Goal: Find specific page/section: Find specific page/section

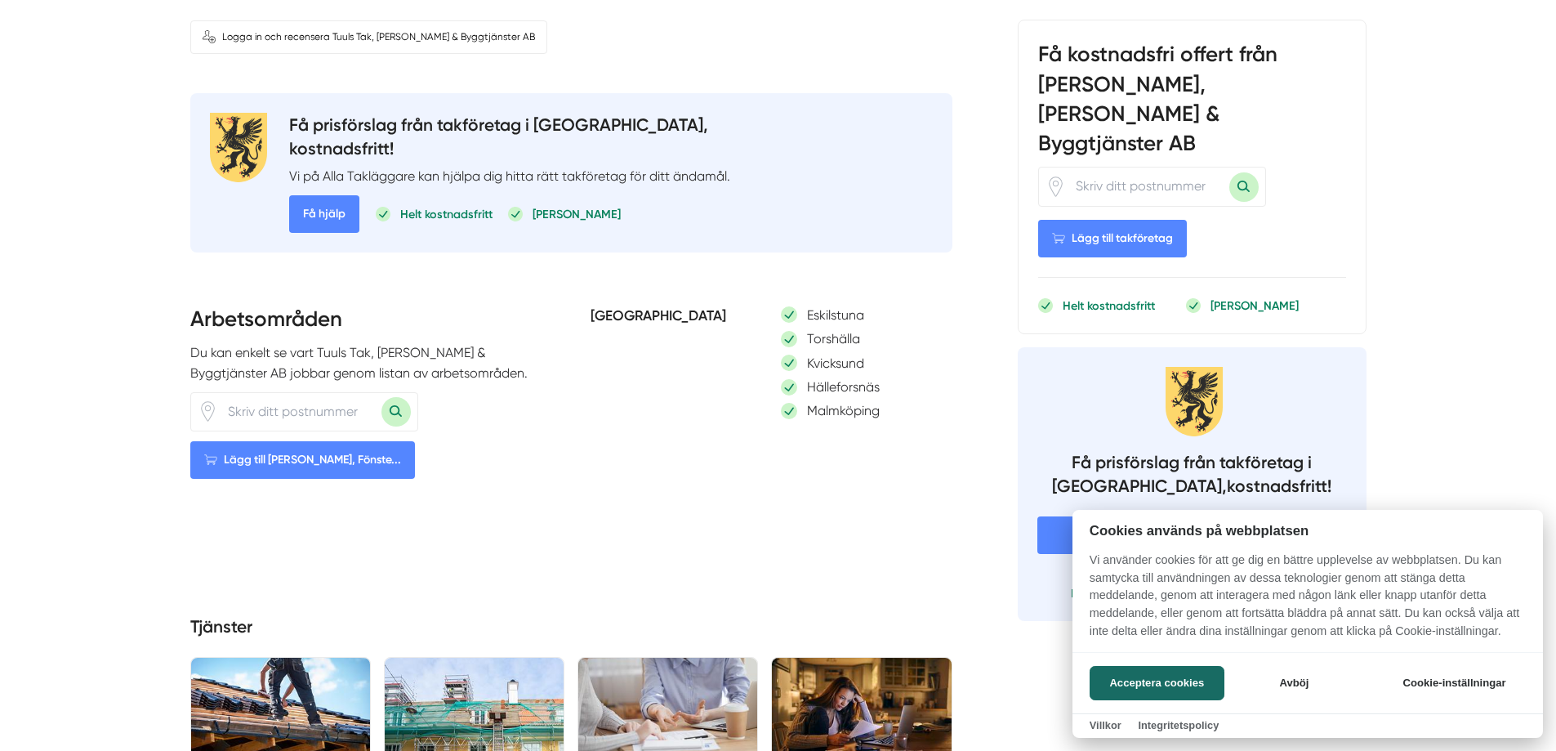
scroll to position [735, 0]
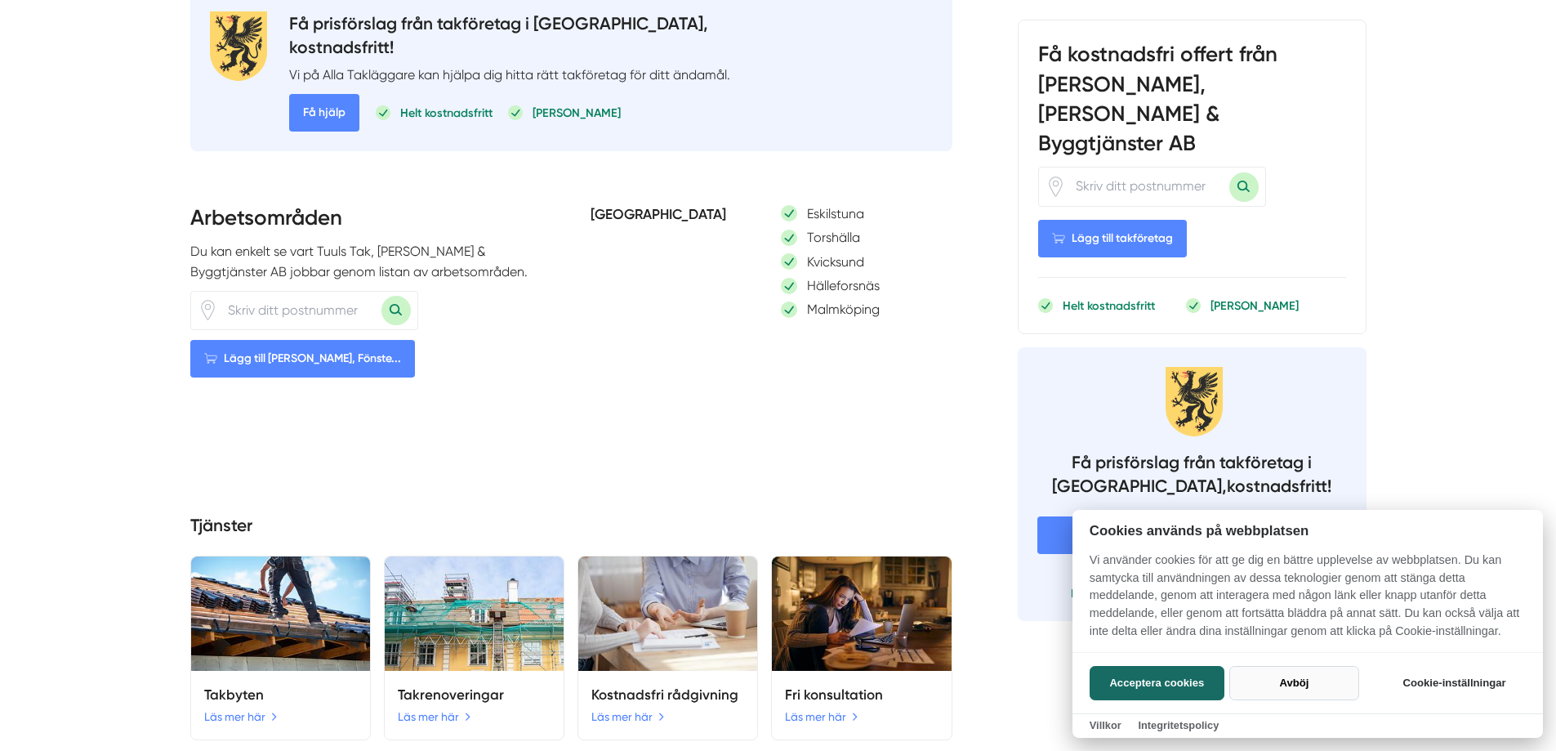
click at [1288, 679] on button "Avböj" at bounding box center [1295, 683] width 130 height 34
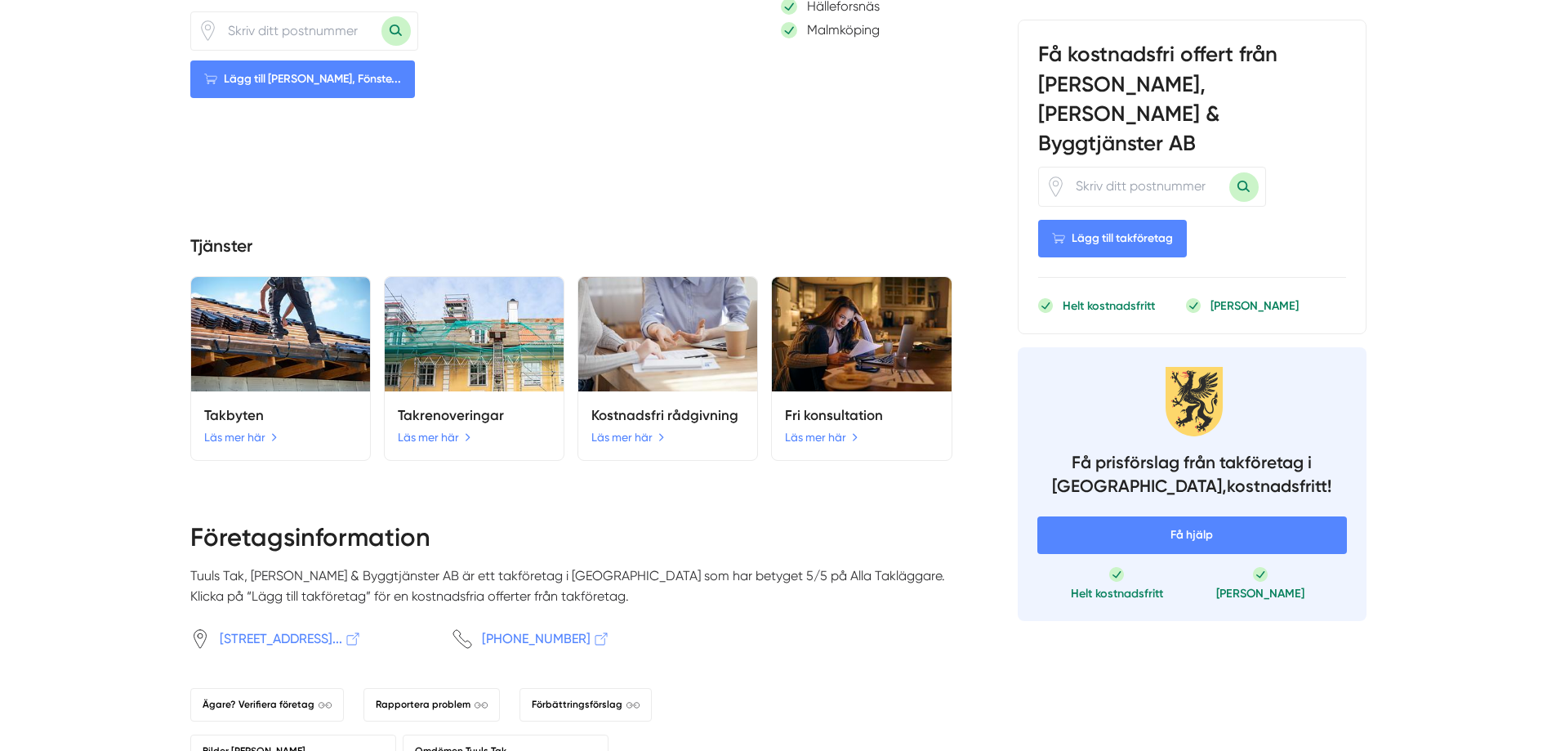
scroll to position [1144, 0]
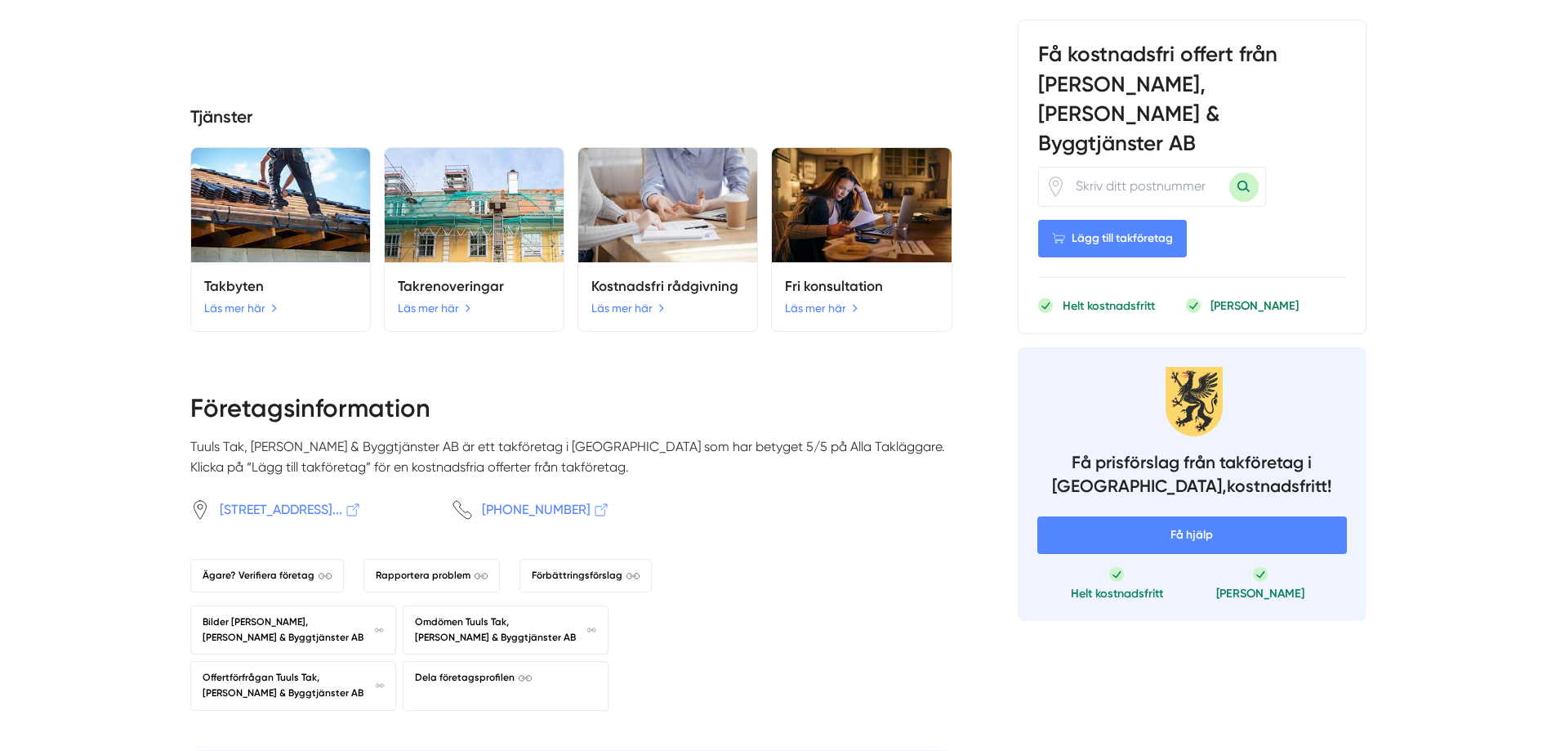
click at [1142, 167] on input "number" at bounding box center [1147, 186] width 163 height 38
type input "63512"
click at [1246, 172] on button "Sök med postnummer" at bounding box center [1244, 186] width 29 height 29
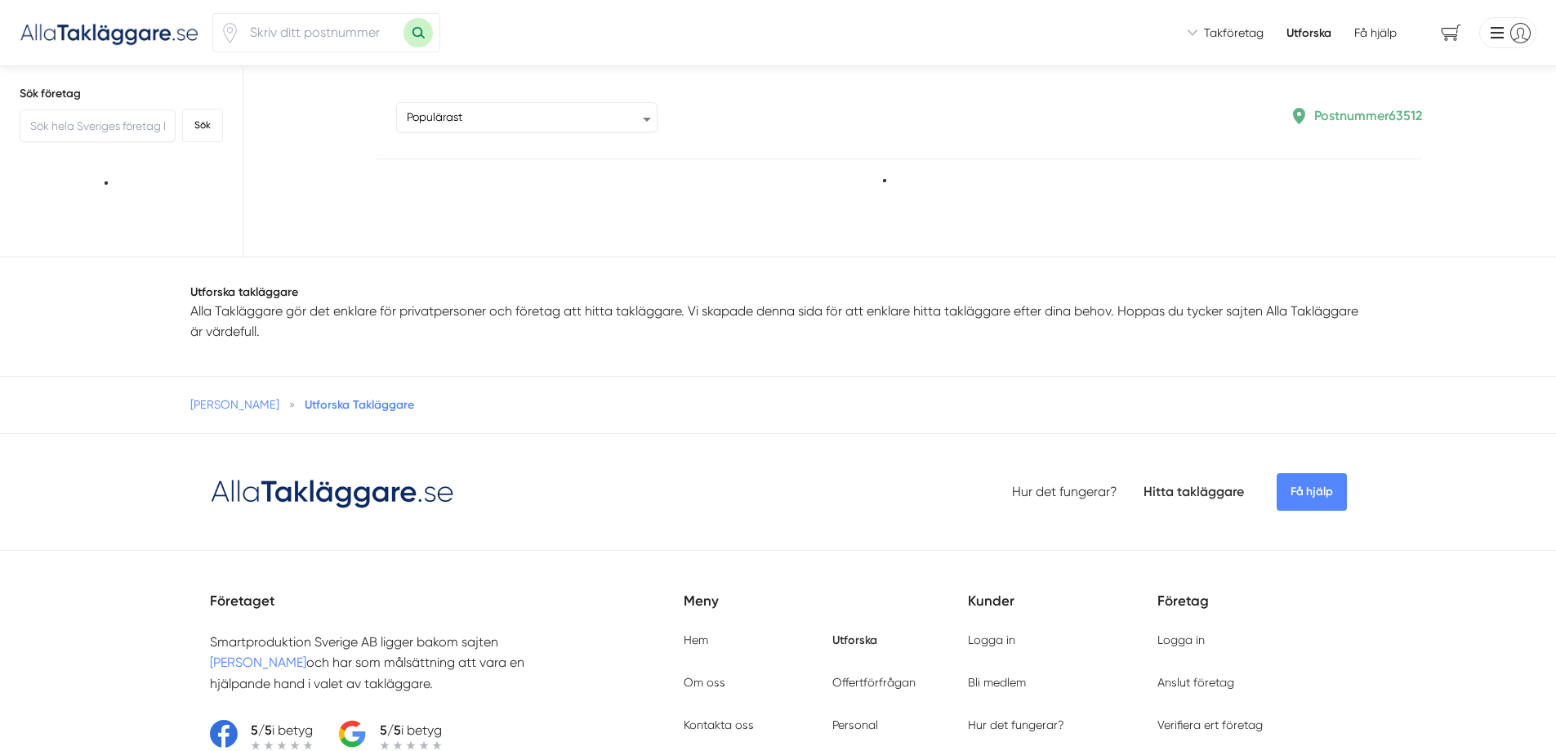
type input "63512"
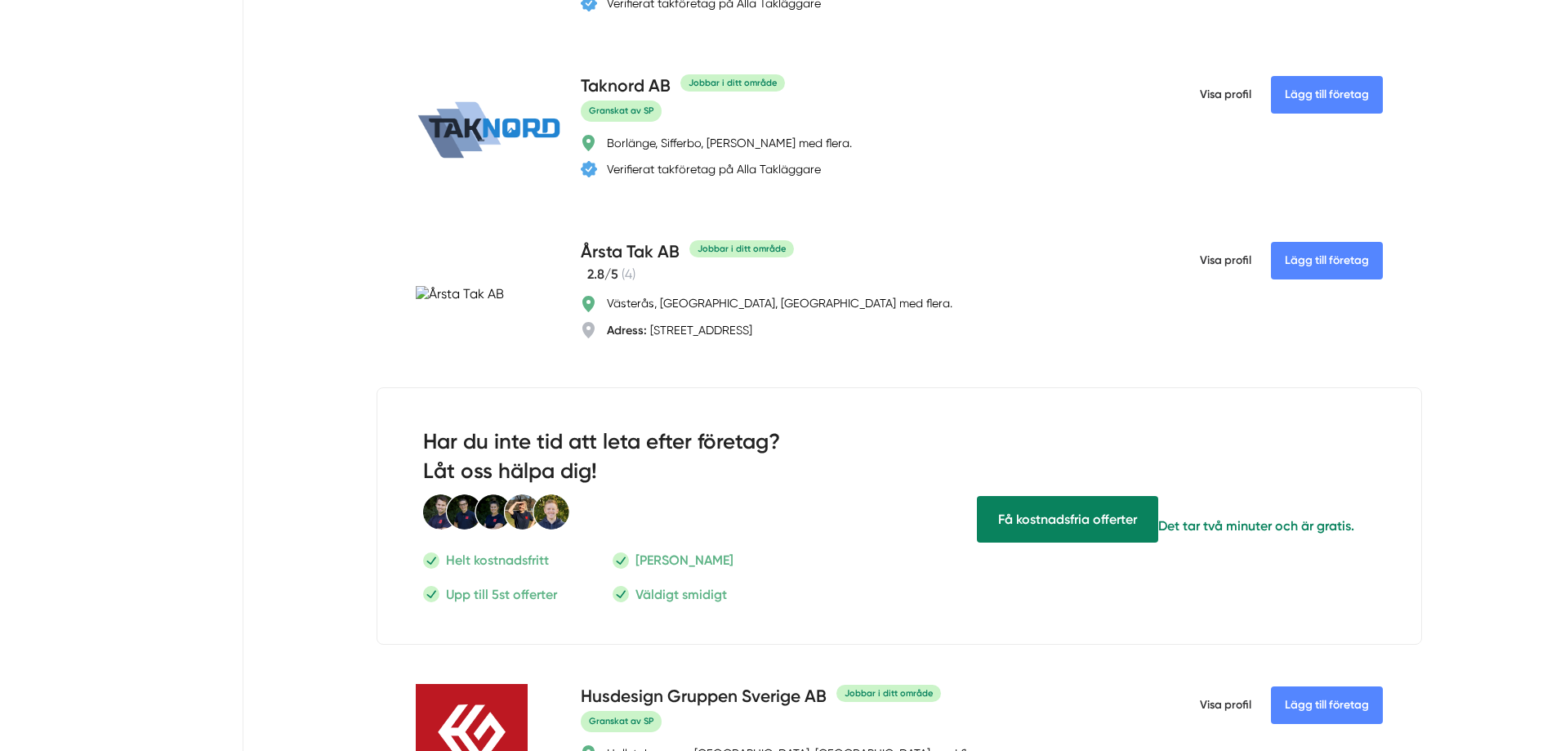
scroll to position [4412, 0]
